Goal: Task Accomplishment & Management: Manage account settings

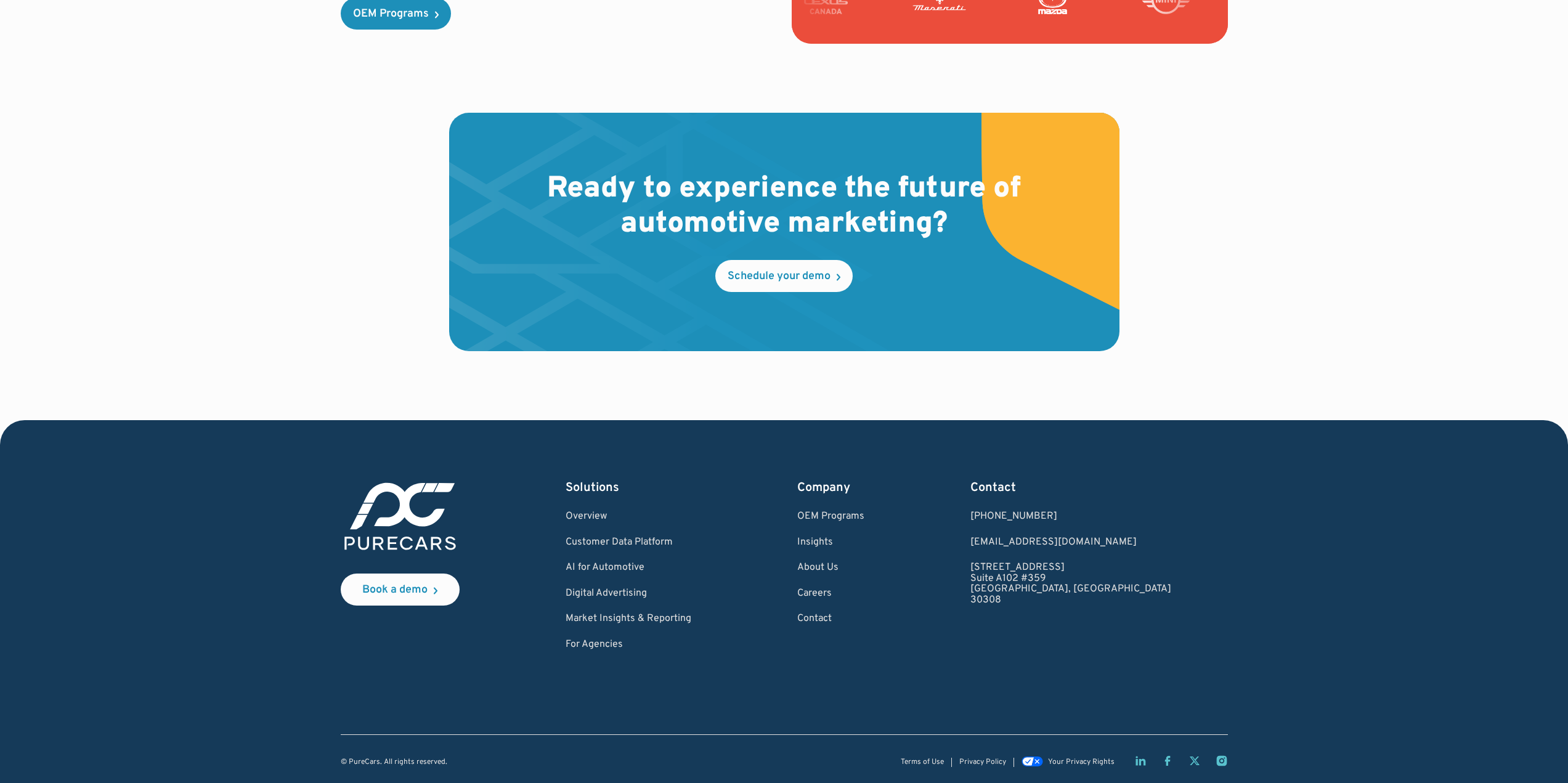
scroll to position [3504, 0]
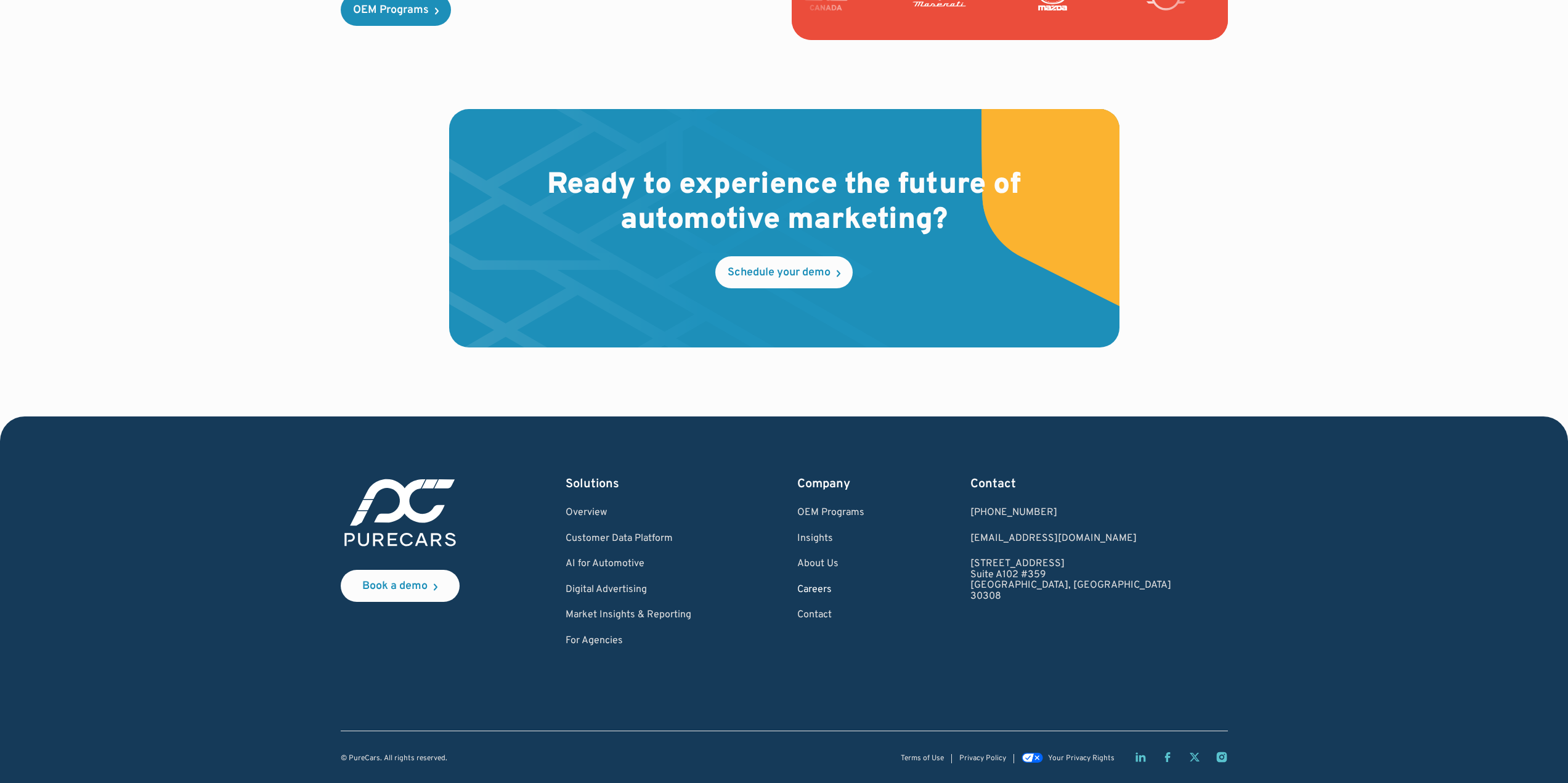
click at [865, 589] on link "Careers" at bounding box center [831, 590] width 67 height 11
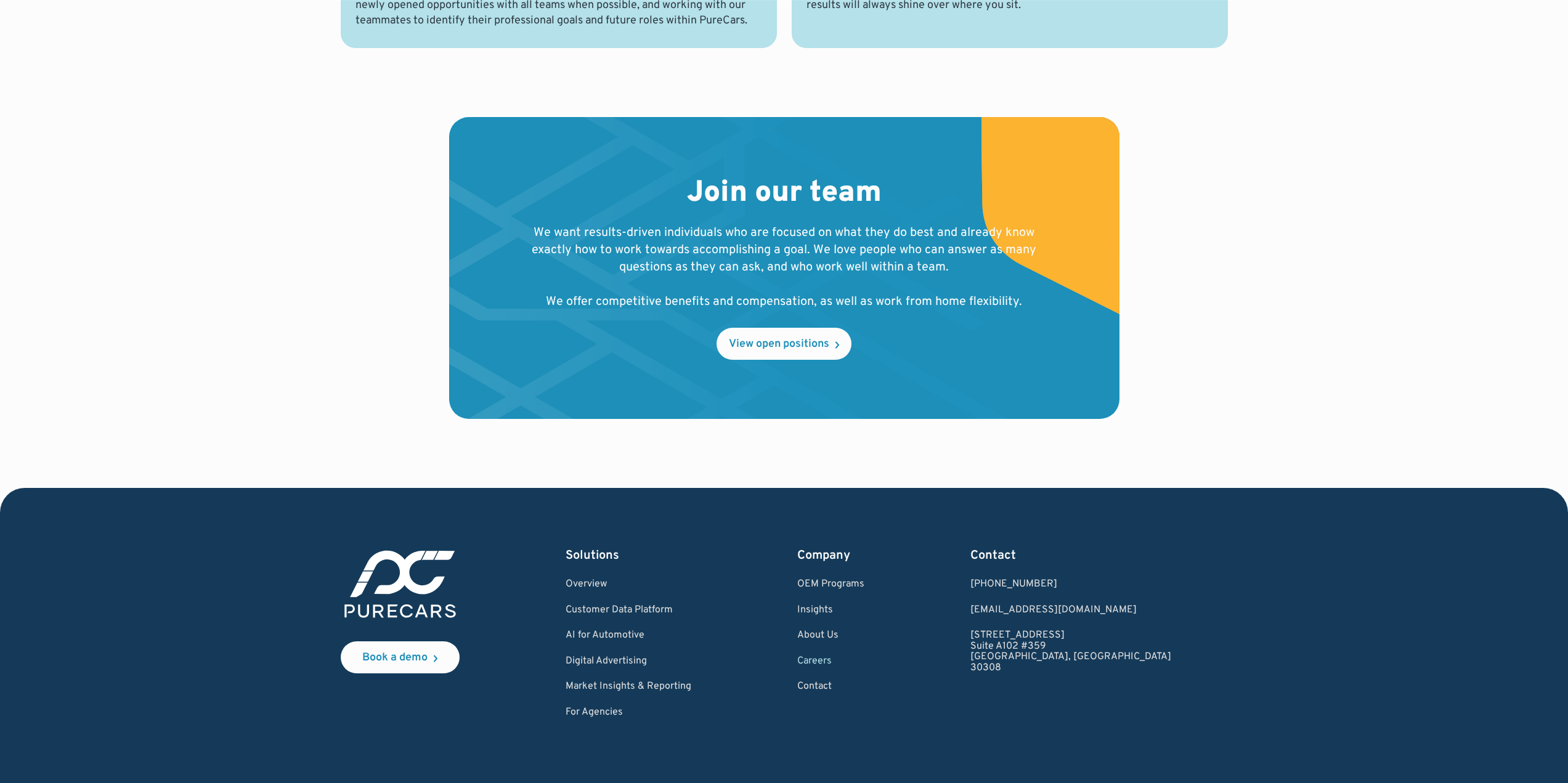
scroll to position [1223, 0]
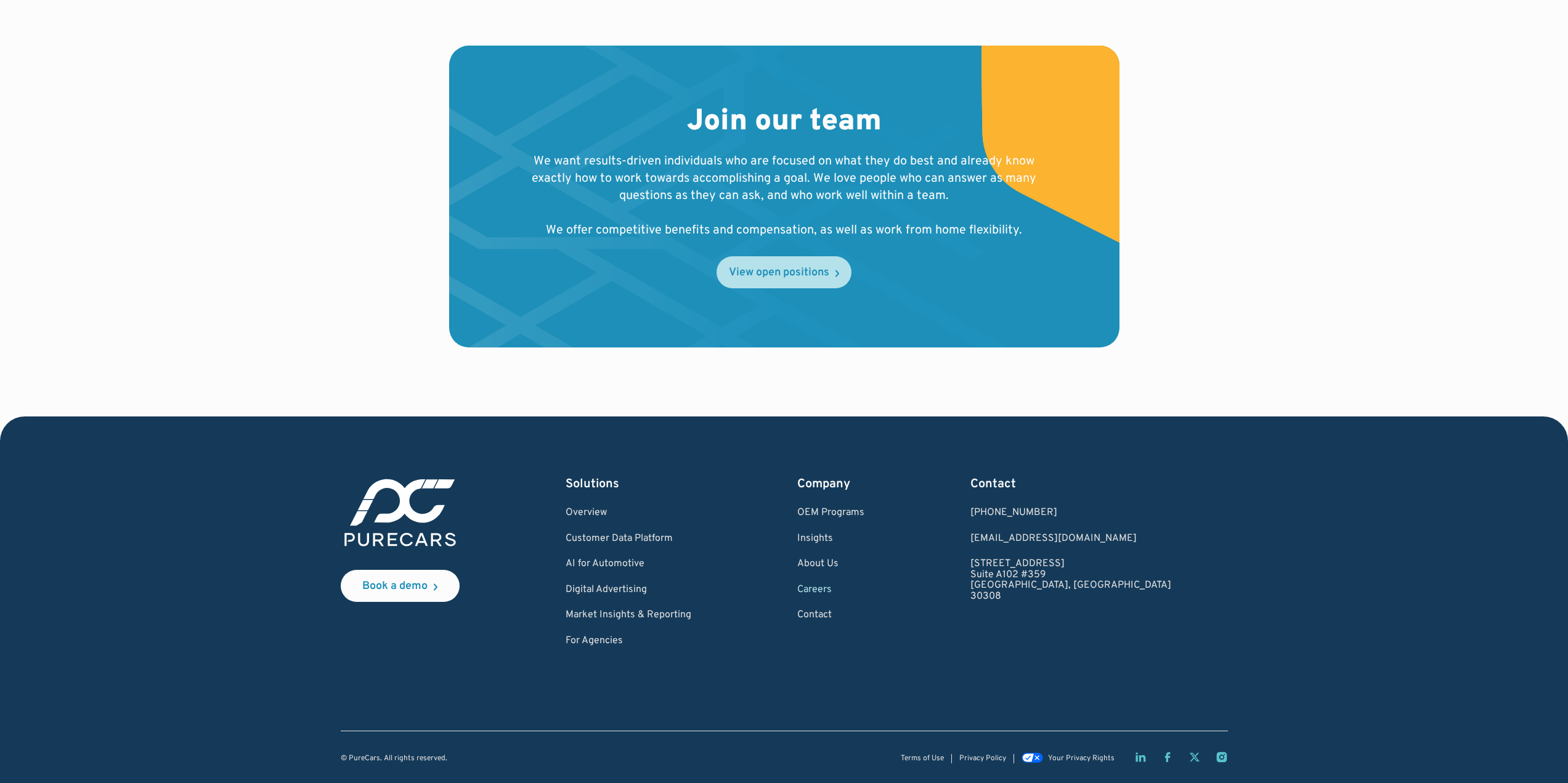
click at [812, 265] on link "View open positions" at bounding box center [784, 272] width 135 height 32
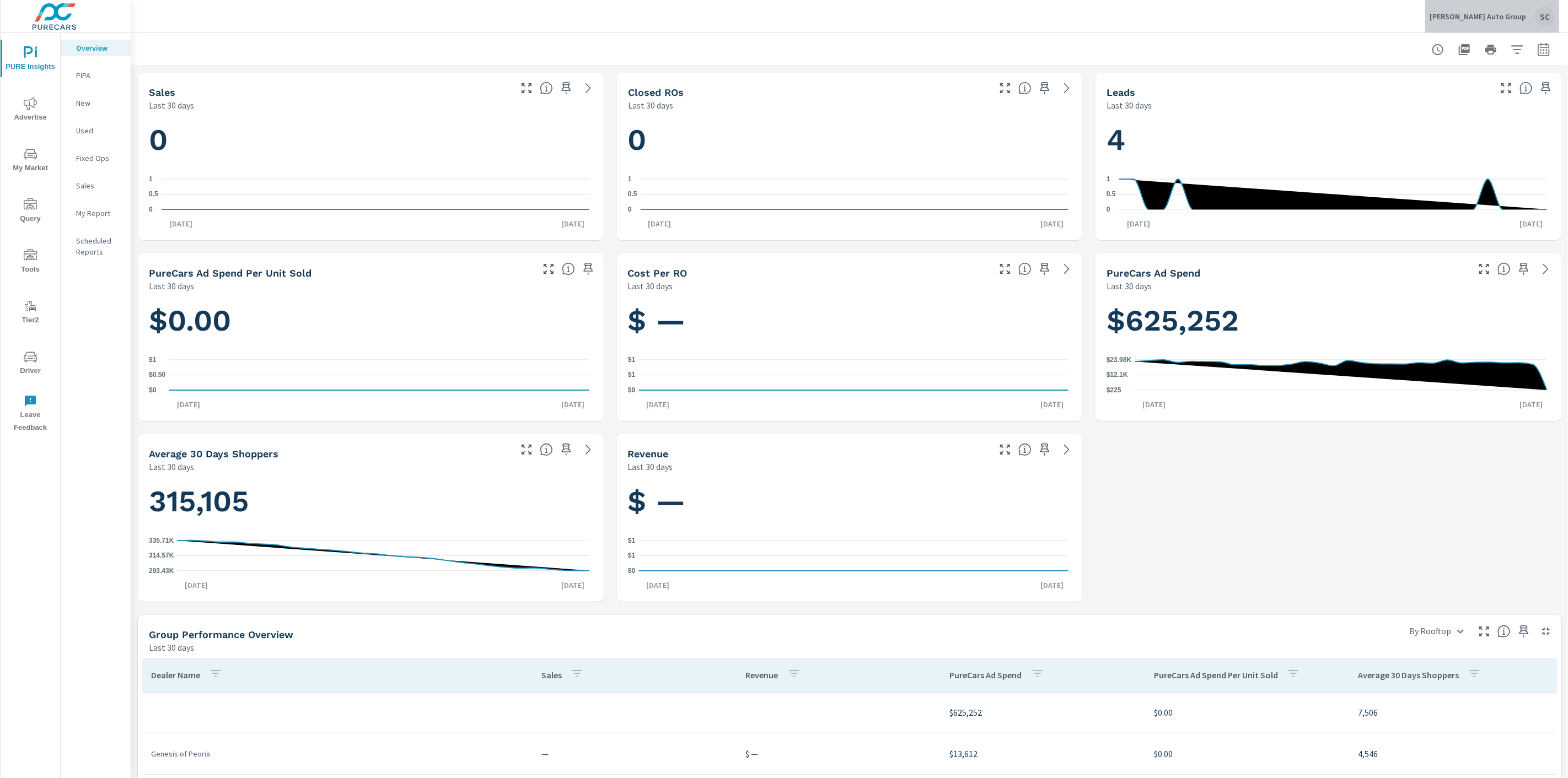
click at [1542, 14] on div "SC" at bounding box center [1545, 17] width 20 height 20
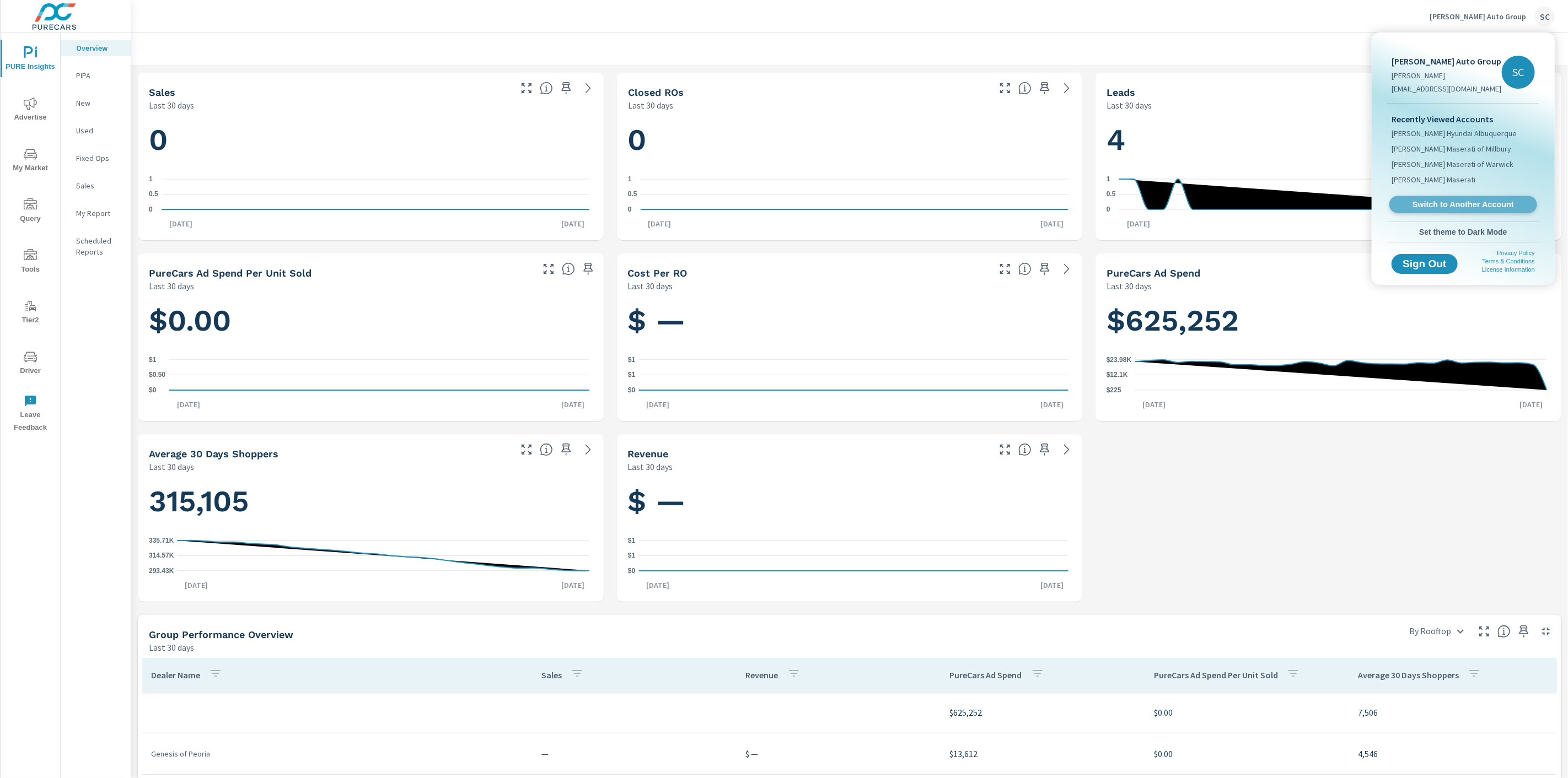
click at [1494, 206] on span "Switch to Another Account" at bounding box center [1463, 205] width 135 height 11
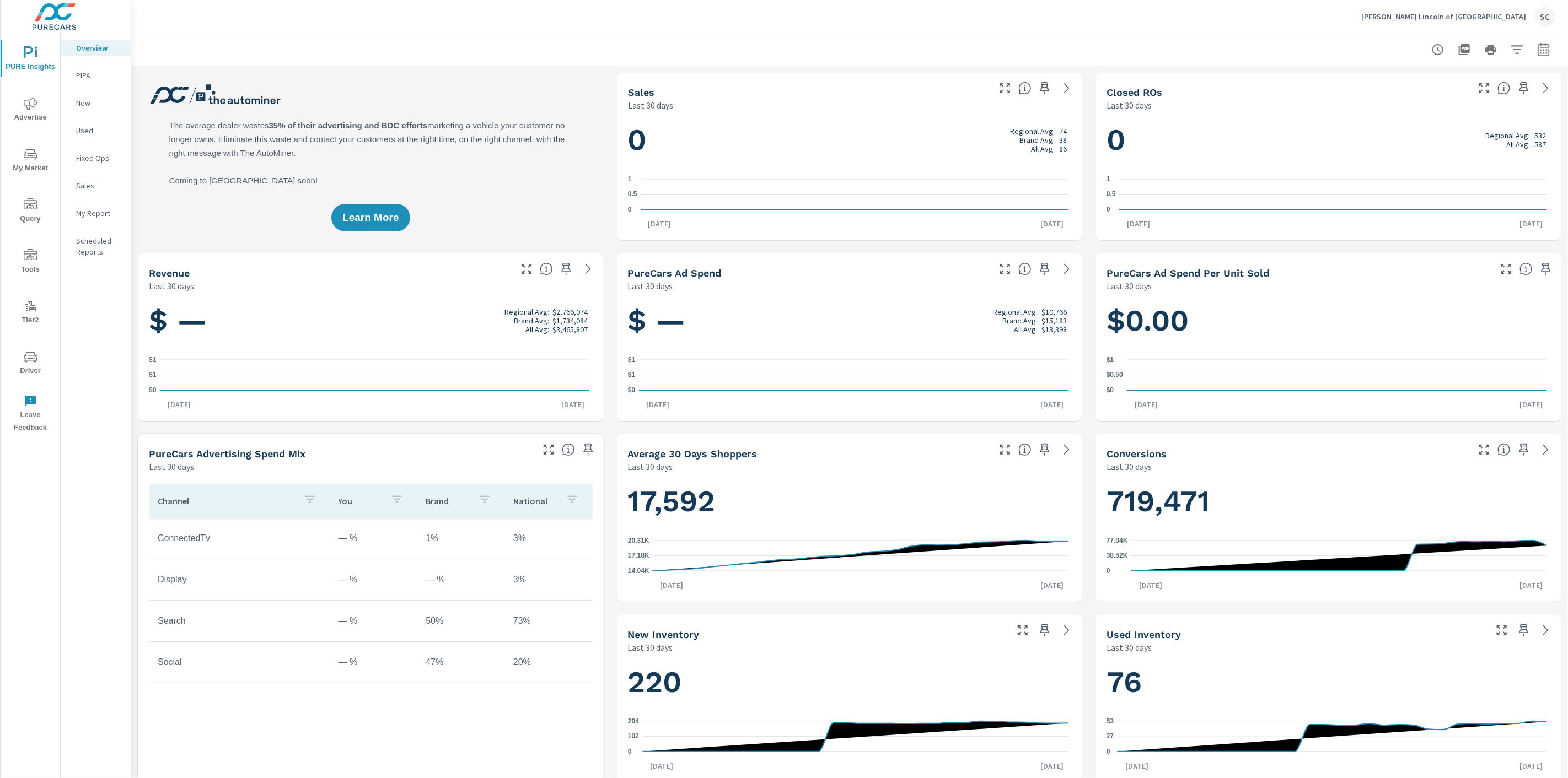
click at [38, 371] on span "Driver" at bounding box center [30, 364] width 53 height 27
